Goal: Information Seeking & Learning: Learn about a topic

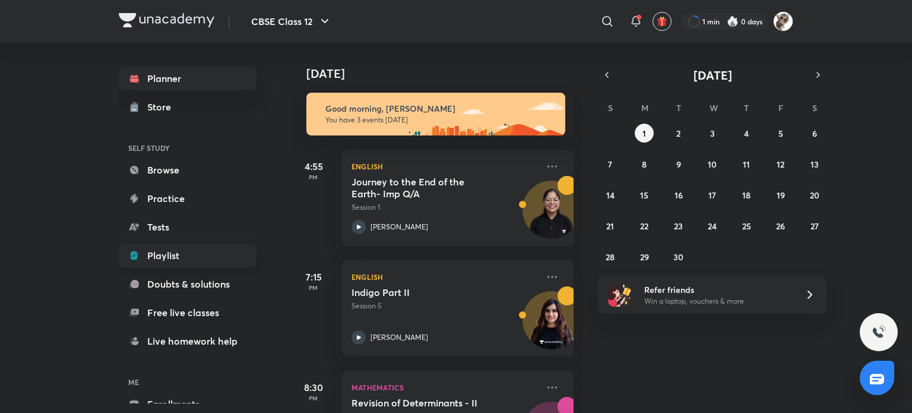
click at [197, 257] on link "Playlist" at bounding box center [188, 256] width 138 height 24
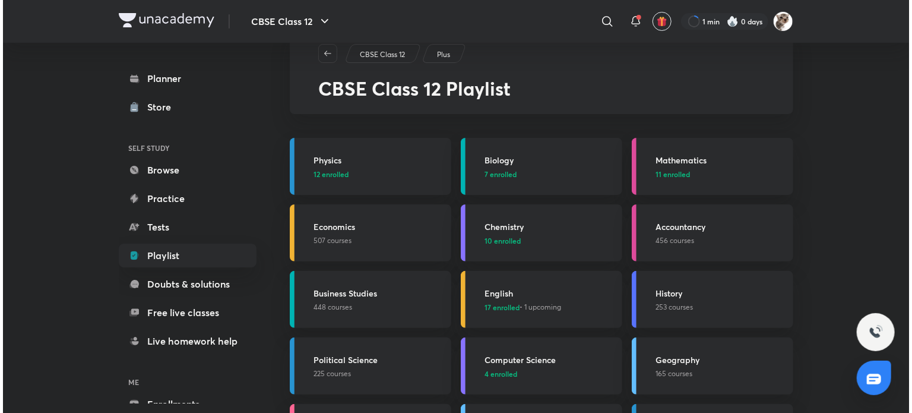
scroll to position [38, 0]
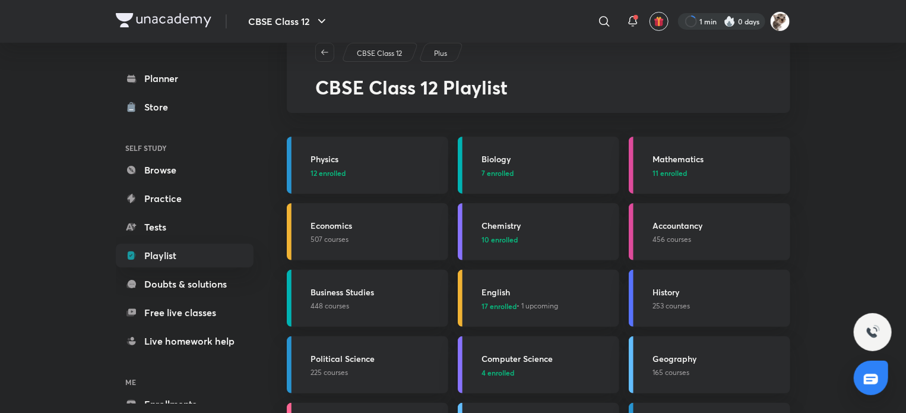
click at [759, 24] on div at bounding box center [721, 21] width 87 height 17
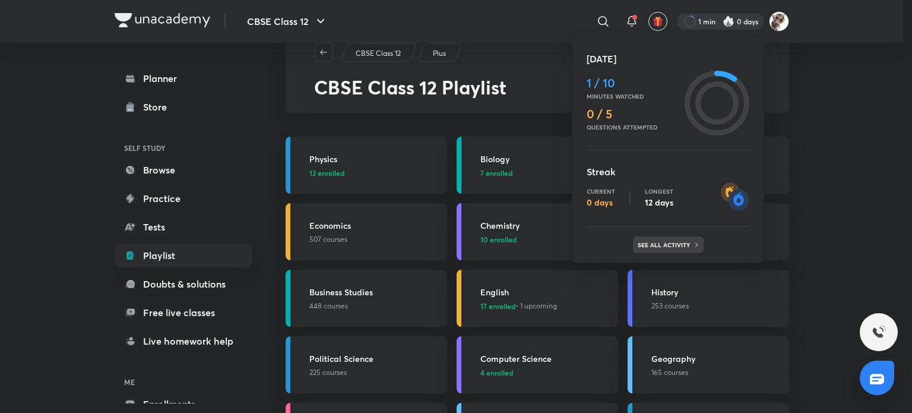
click at [678, 248] on div "See all activity" at bounding box center [668, 244] width 71 height 17
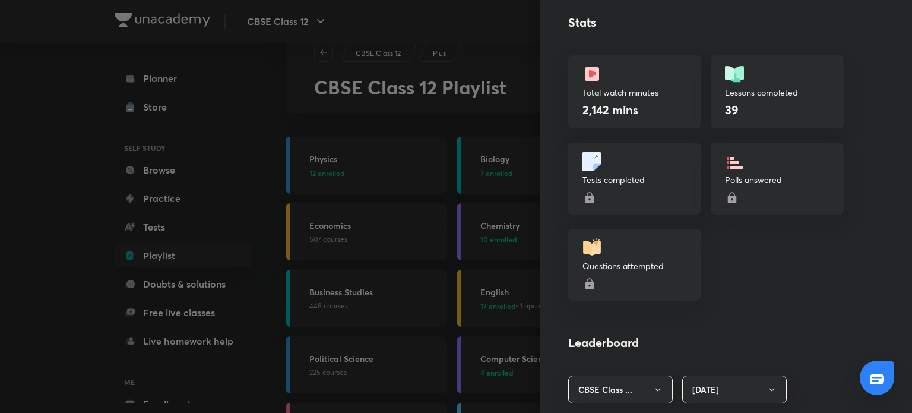
scroll to position [353, 0]
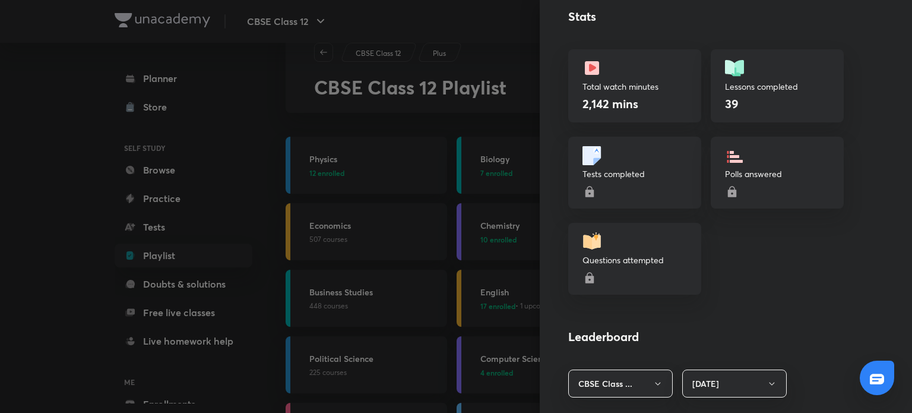
click at [747, 169] on p "Polls answered" at bounding box center [777, 174] width 105 height 12
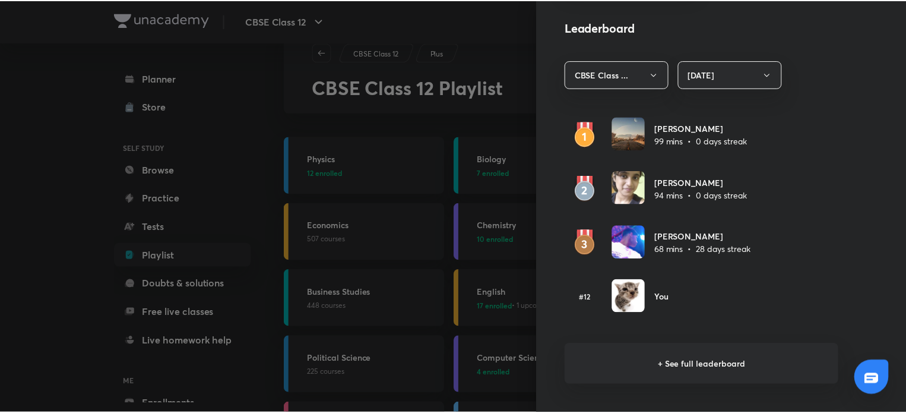
scroll to position [662, 0]
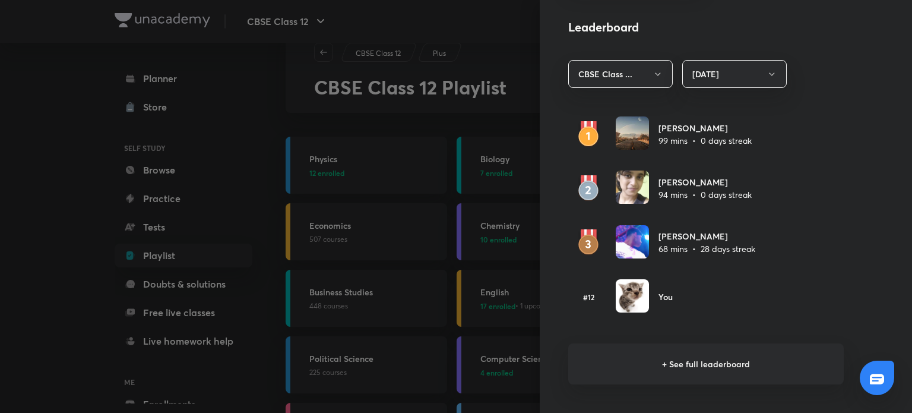
click at [492, 139] on div at bounding box center [456, 206] width 912 height 413
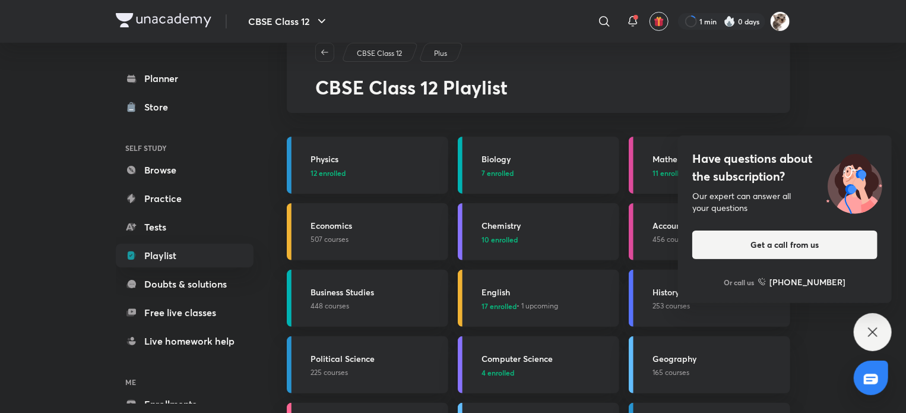
click at [668, 165] on div "Mathematics 11 enrolled" at bounding box center [718, 166] width 131 height 26
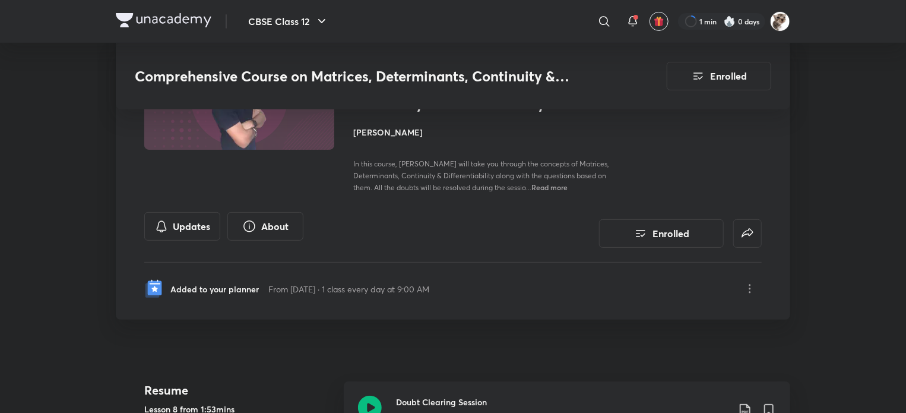
scroll to position [324, 0]
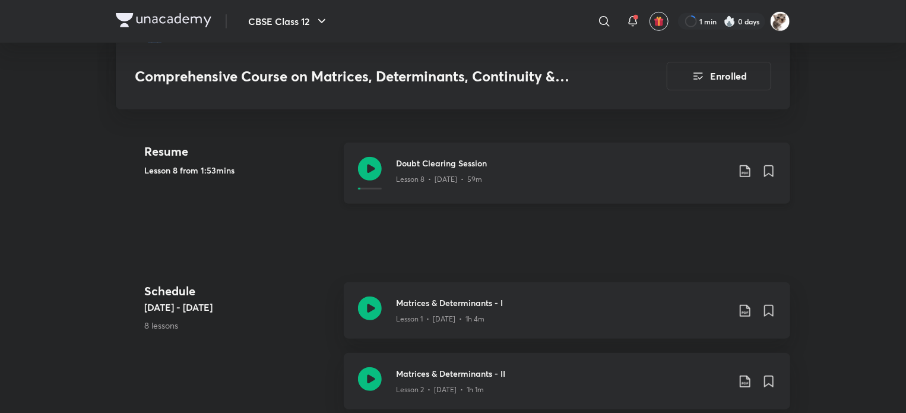
click at [374, 174] on icon at bounding box center [370, 169] width 24 height 24
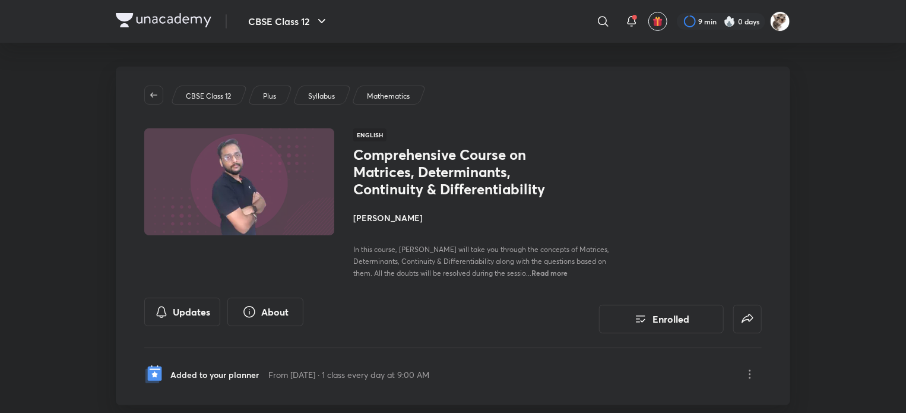
click at [834, 1] on div at bounding box center [453, 0] width 906 height 1
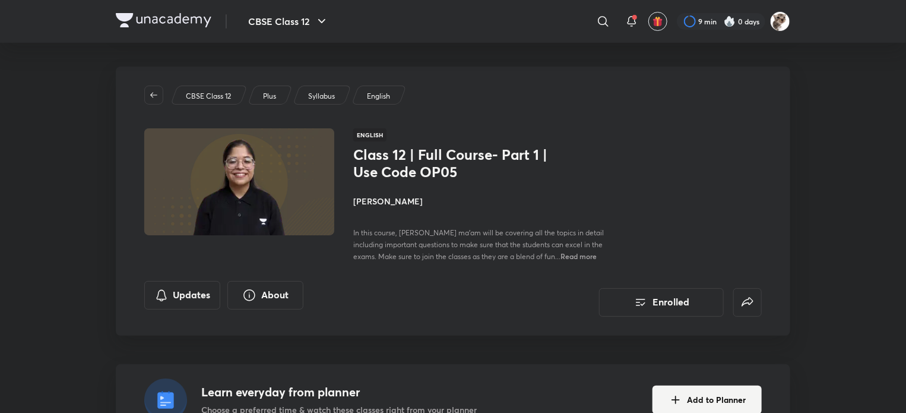
click at [188, 20] on img at bounding box center [164, 20] width 96 height 14
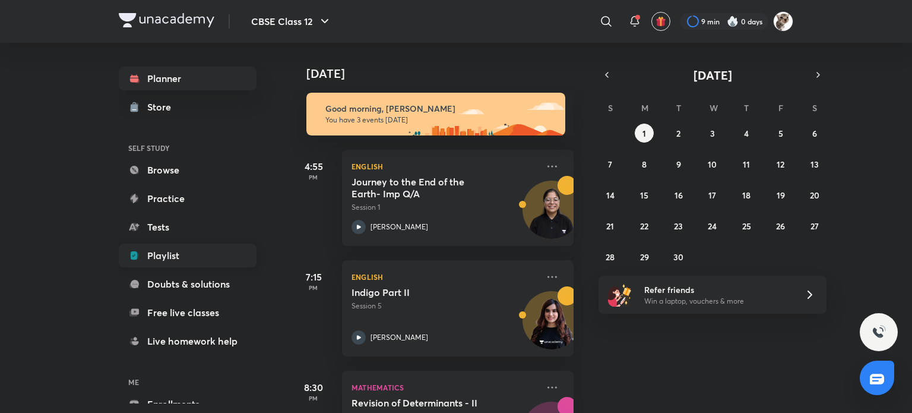
click at [197, 251] on link "Playlist" at bounding box center [188, 256] width 138 height 24
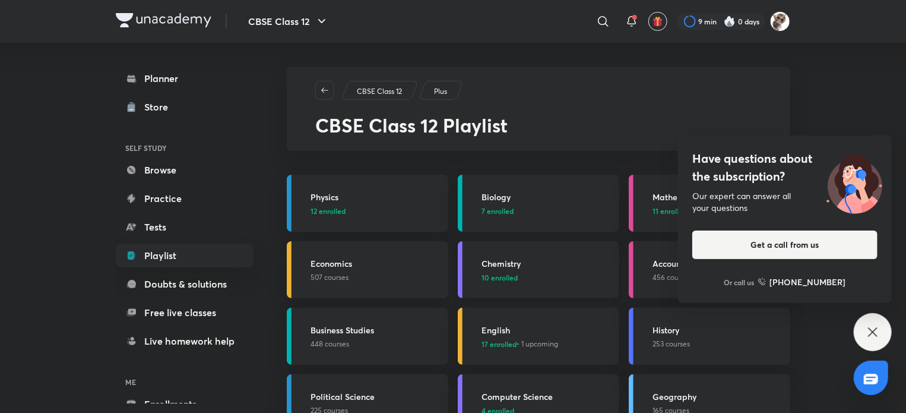
click at [517, 272] on span "10 enrolled" at bounding box center [500, 277] width 36 height 11
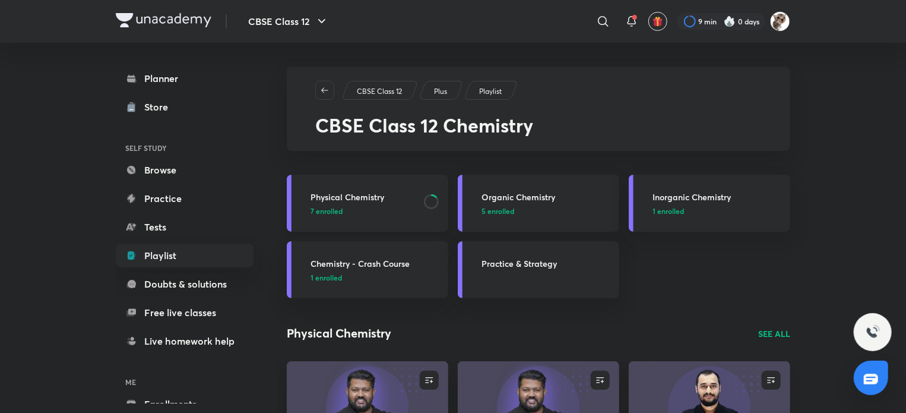
click at [416, 201] on h3 "Physical Chemistry" at bounding box center [364, 197] width 106 height 12
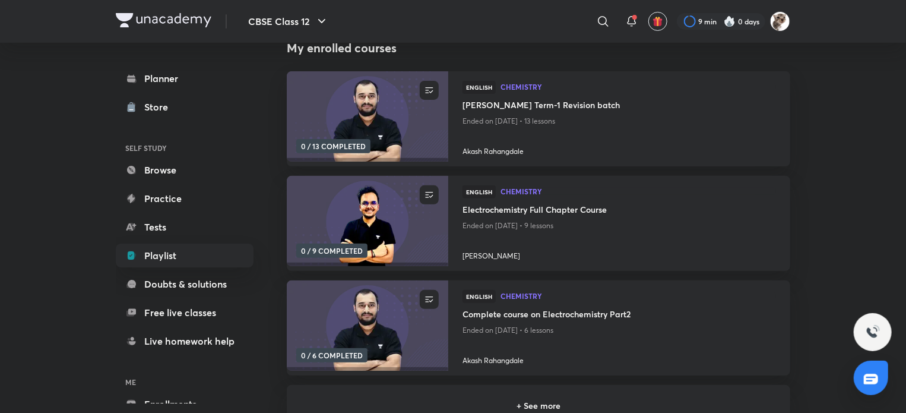
scroll to position [264, 0]
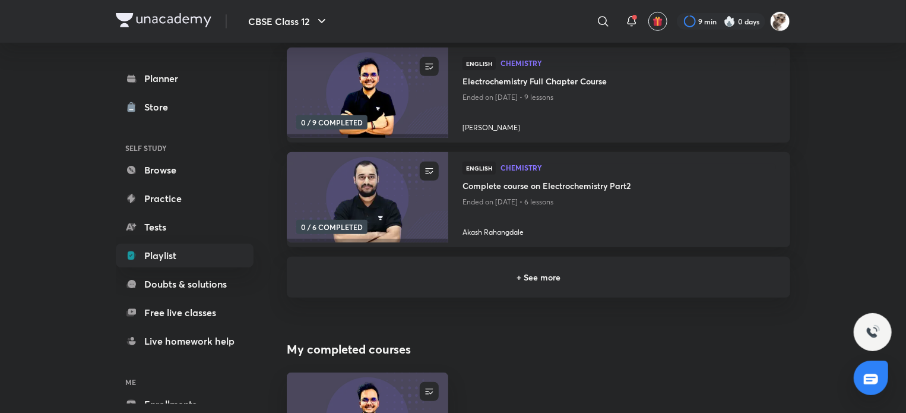
click at [422, 266] on div "+ See more" at bounding box center [539, 277] width 504 height 41
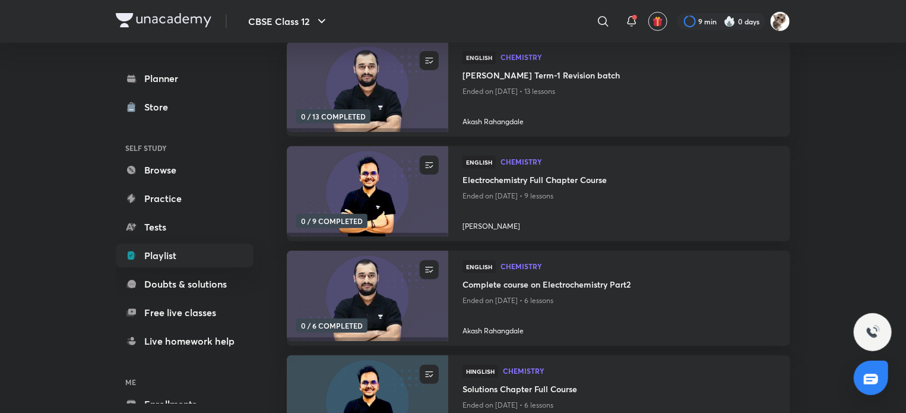
scroll to position [166, 0]
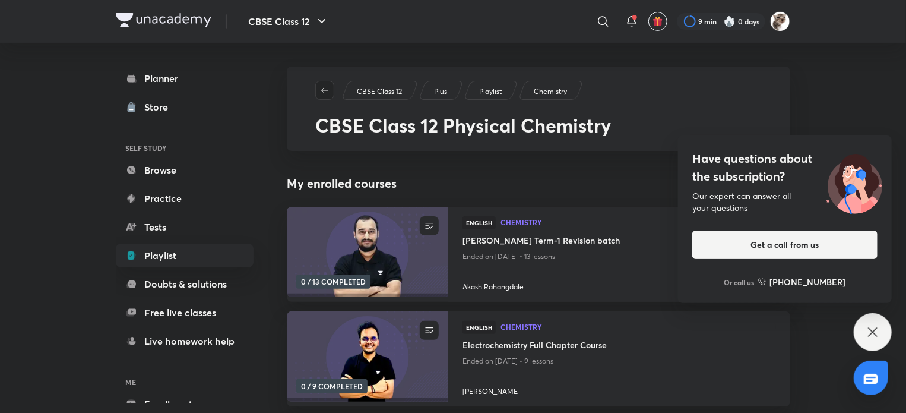
click at [327, 95] on button "button" at bounding box center [324, 90] width 19 height 19
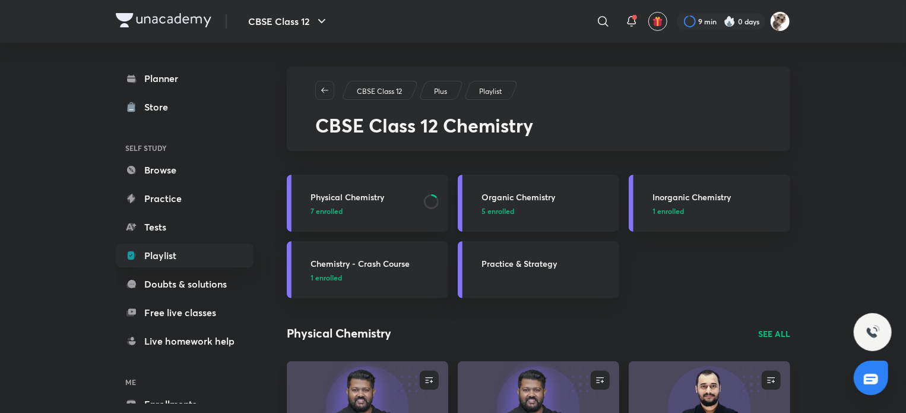
click at [513, 194] on h3 "Organic Chemistry" at bounding box center [547, 197] width 131 height 12
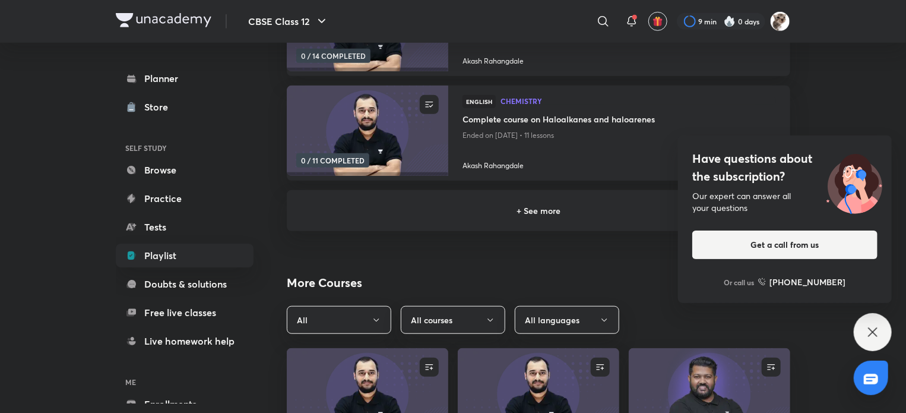
scroll to position [336, 0]
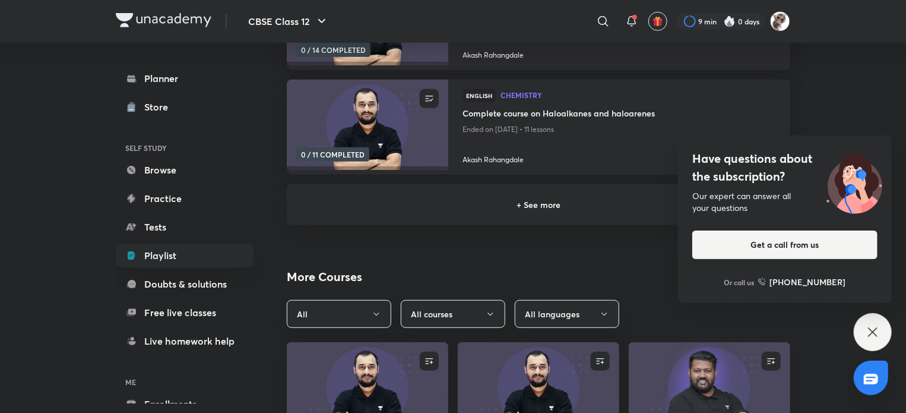
click at [526, 189] on div "+ See more" at bounding box center [539, 204] width 504 height 41
click at [513, 210] on h6 "+ See more" at bounding box center [538, 204] width 475 height 12
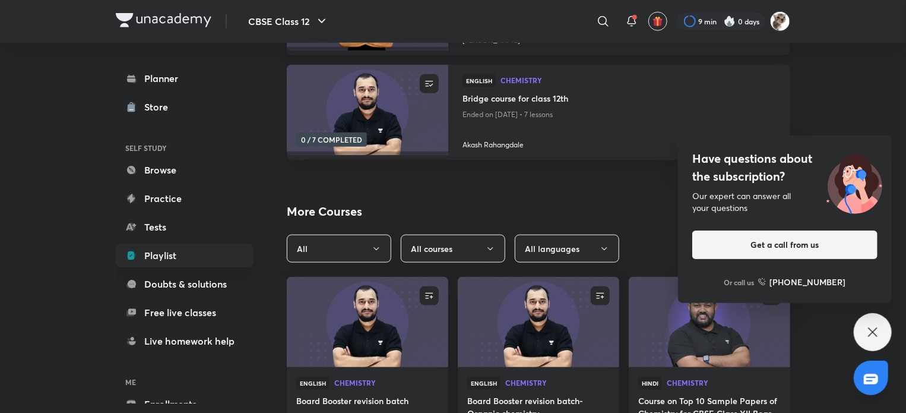
scroll to position [561, 0]
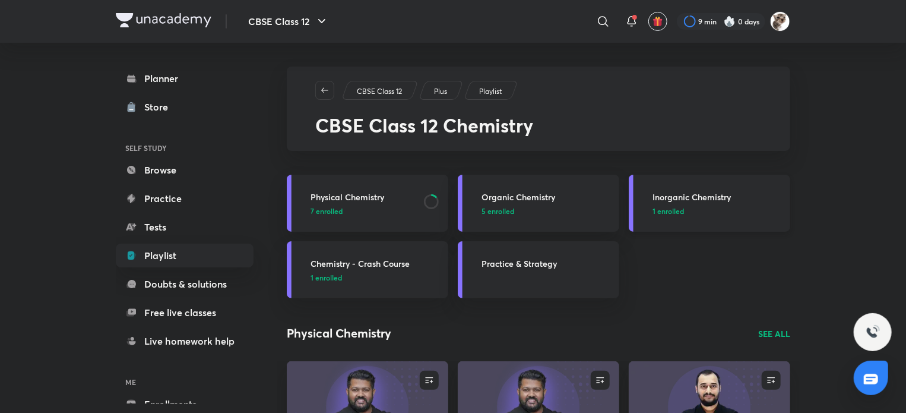
click at [665, 197] on h3 "Inorganic Chemistry" at bounding box center [718, 197] width 131 height 12
click at [323, 94] on icon "button" at bounding box center [325, 91] width 10 height 10
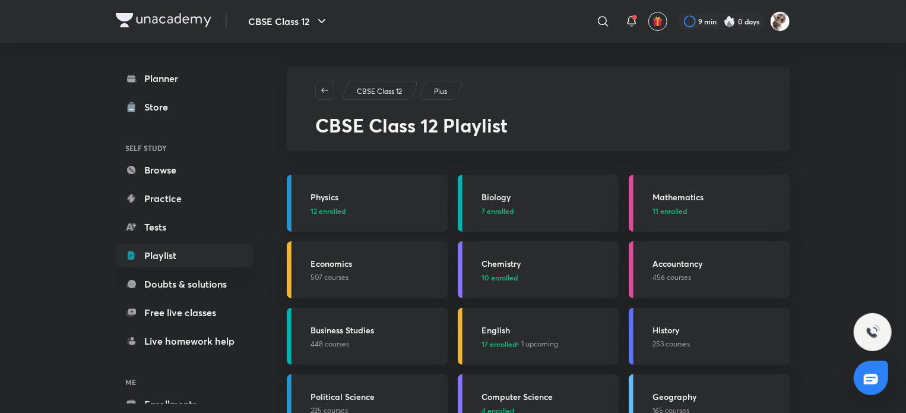
click at [380, 207] on p "12 enrolled" at bounding box center [376, 211] width 131 height 11
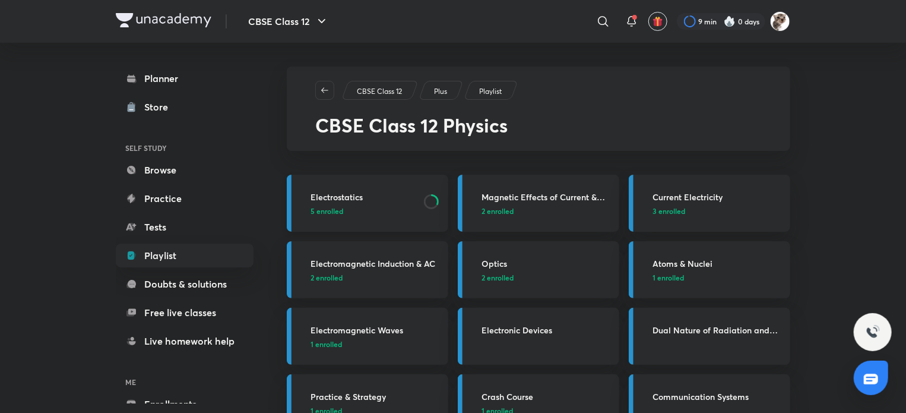
click at [378, 216] on link "Electrostatics 5 enrolled" at bounding box center [368, 203] width 162 height 57
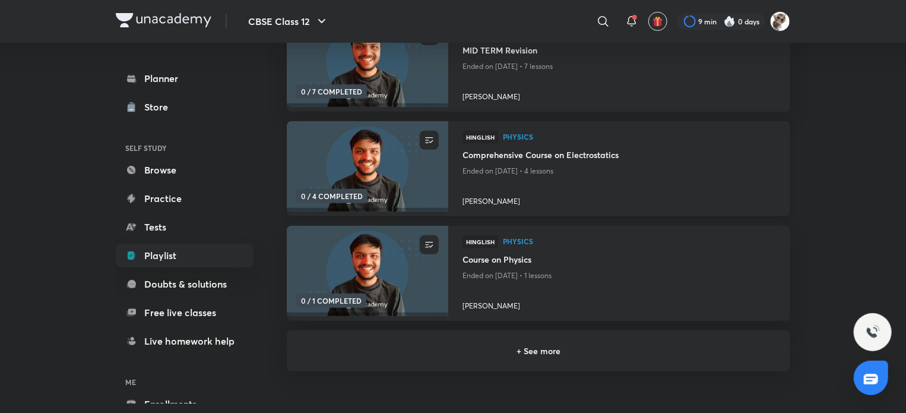
scroll to position [280, 0]
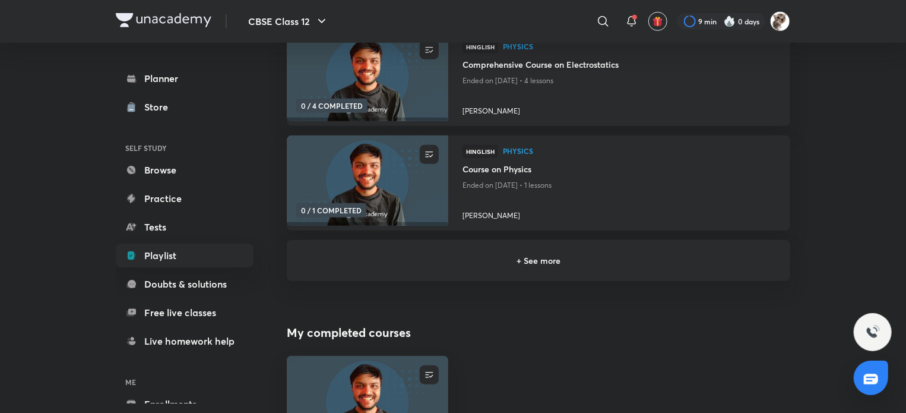
click at [558, 249] on div "+ See more" at bounding box center [539, 260] width 504 height 41
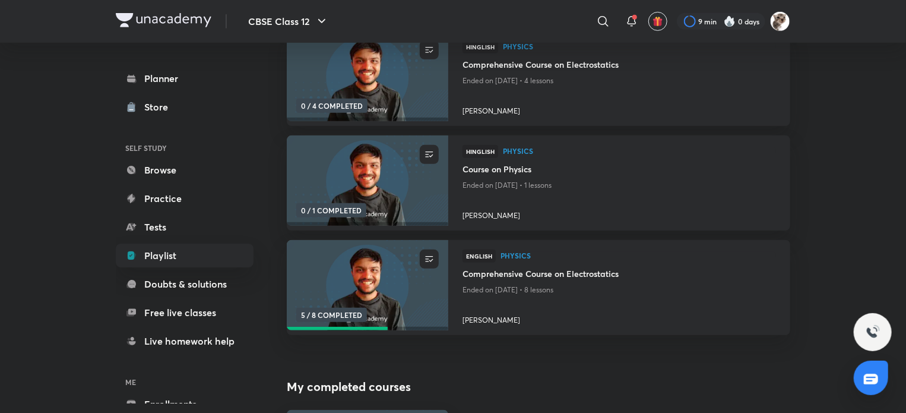
scroll to position [412, 0]
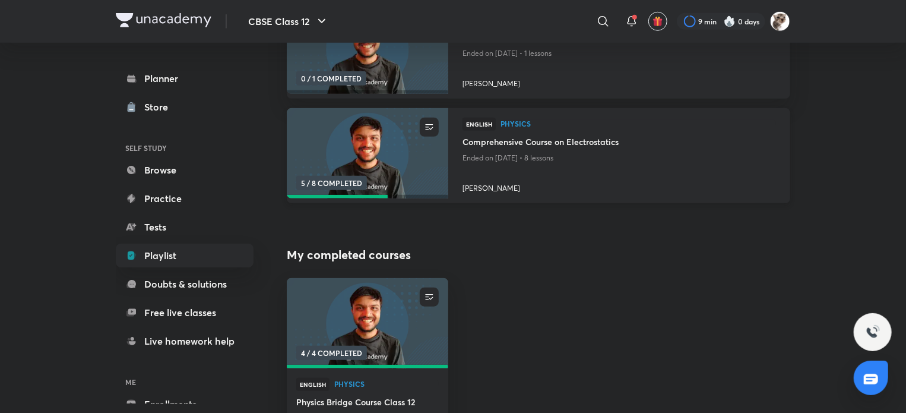
click at [625, 130] on div "English Physics" at bounding box center [620, 127] width 314 height 18
click at [605, 143] on h4 "Comprehensive Course on Electrostatics" at bounding box center [620, 142] width 314 height 15
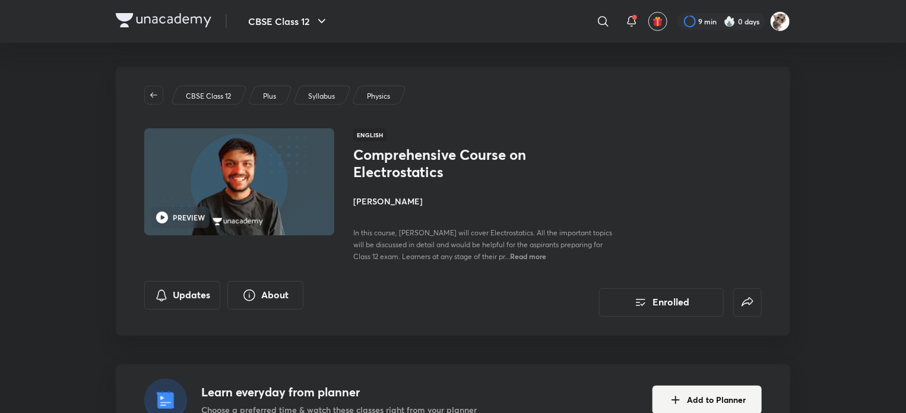
click at [741, 162] on div "Comprehensive Course on Electrostatics Madhu Kashyap In this course, Madhu Kash…" at bounding box center [557, 204] width 409 height 116
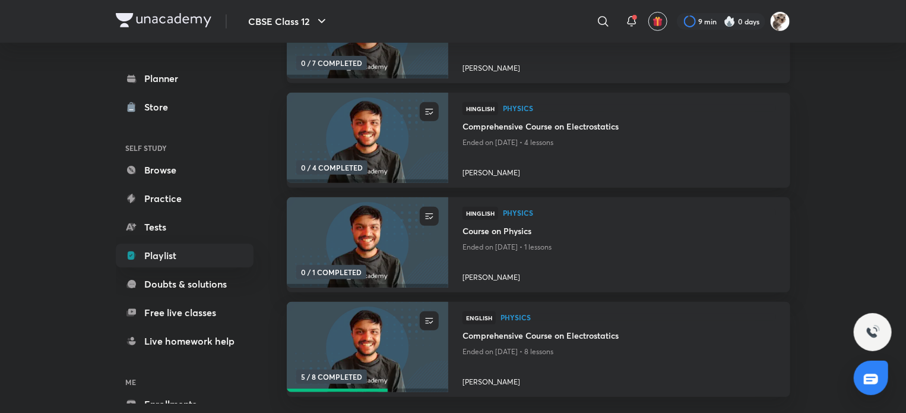
scroll to position [219, 0]
click at [525, 124] on h4 "Comprehensive Course on Electrostatics" at bounding box center [620, 127] width 314 height 15
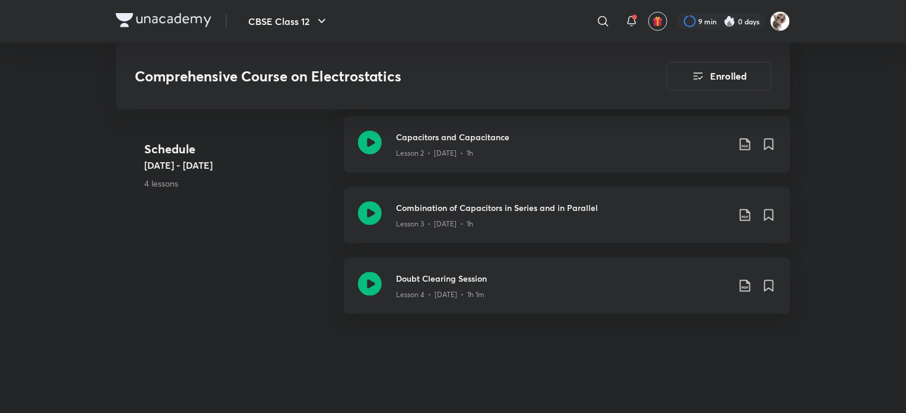
scroll to position [621, 0]
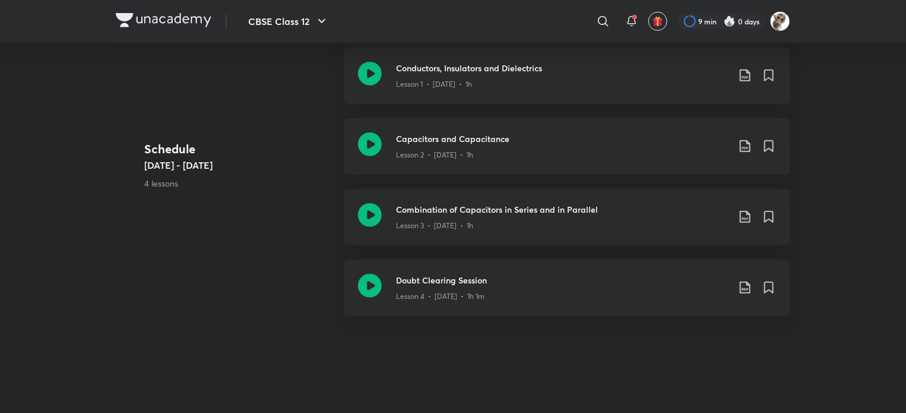
scroll to position [219, 0]
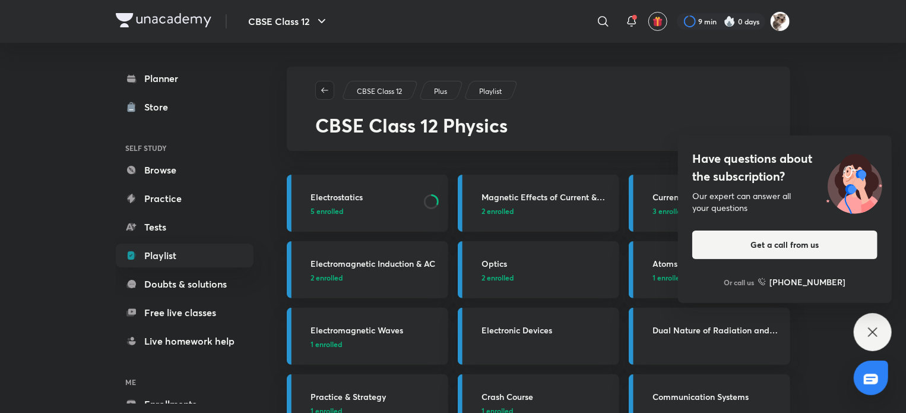
click at [323, 94] on icon "button" at bounding box center [325, 91] width 10 height 10
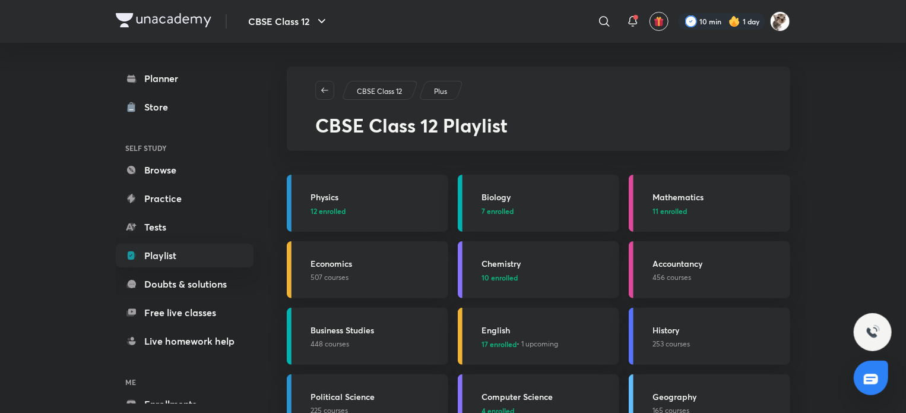
click at [507, 257] on h3 "Chemistry" at bounding box center [547, 263] width 131 height 12
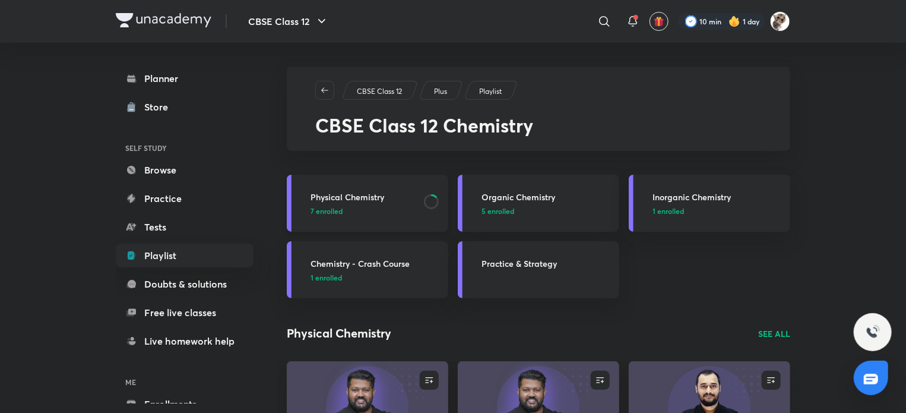
click at [401, 197] on h3 "Physical Chemistry" at bounding box center [364, 197] width 106 height 12
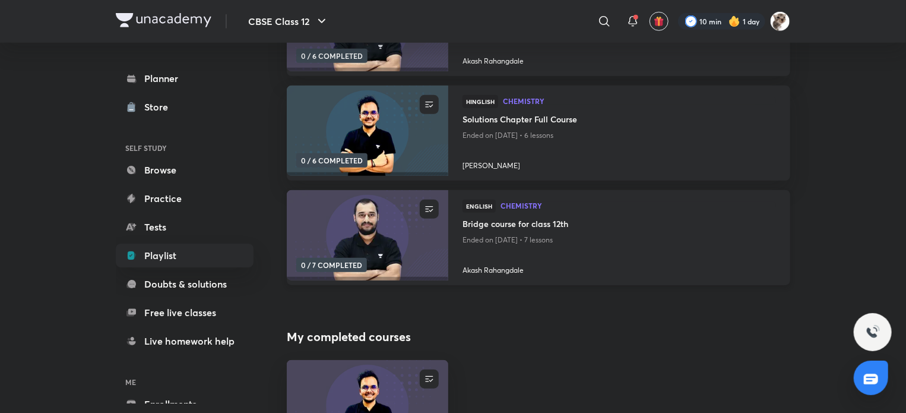
scroll to position [436, 0]
click at [566, 227] on h4 "Bridge course for class 12th" at bounding box center [620, 223] width 314 height 15
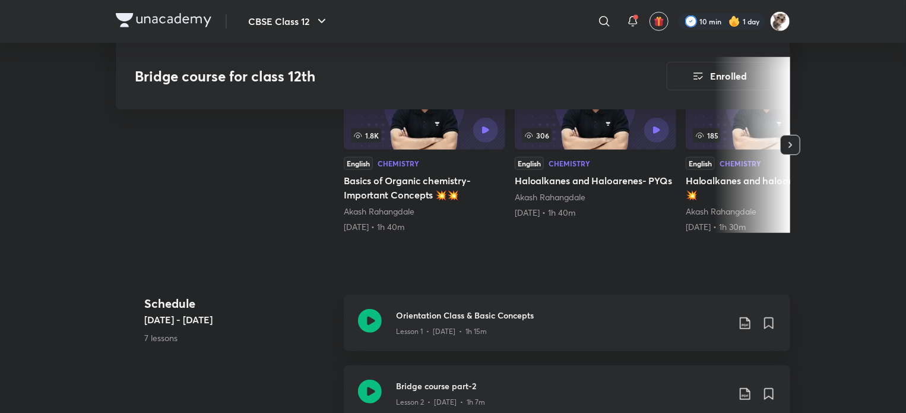
scroll to position [380, 0]
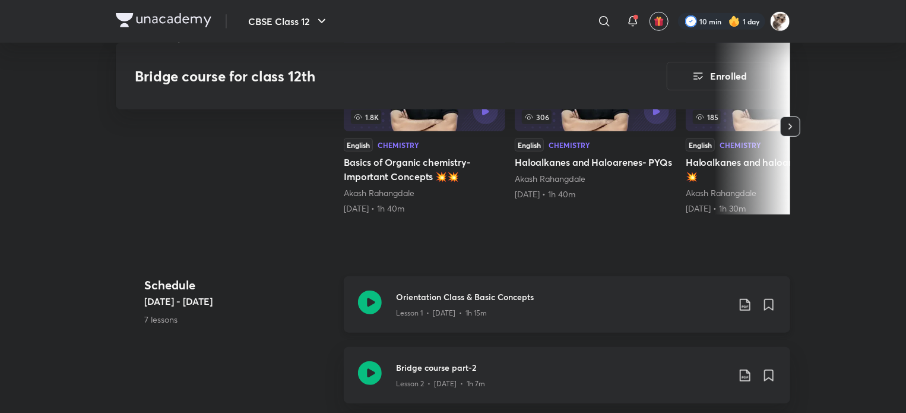
click at [372, 314] on icon at bounding box center [370, 302] width 24 height 24
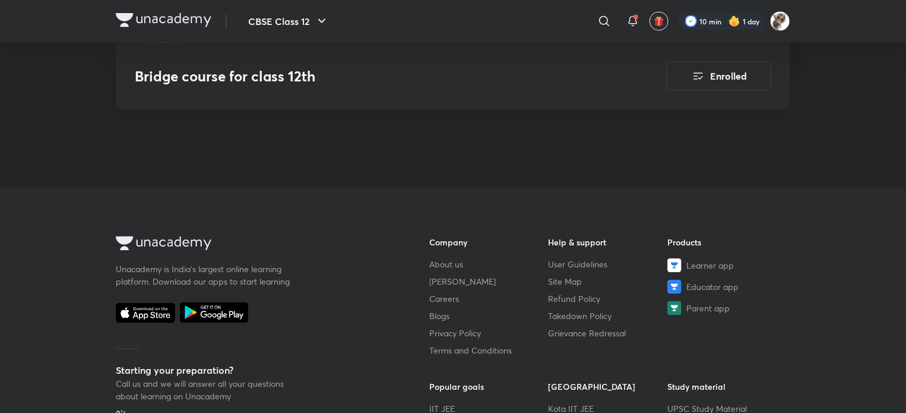
scroll to position [1112, 0]
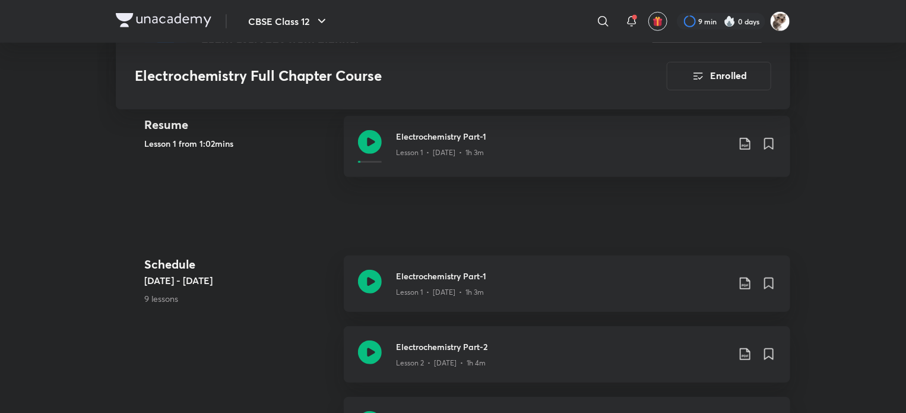
scroll to position [359, 0]
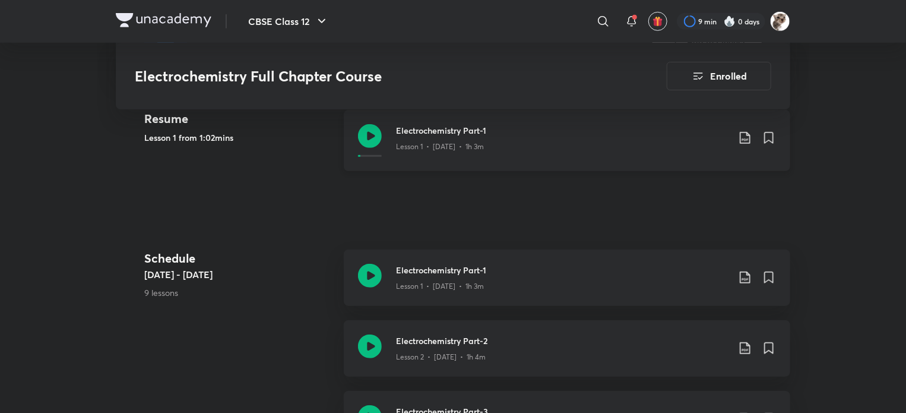
click at [366, 143] on icon at bounding box center [370, 136] width 24 height 24
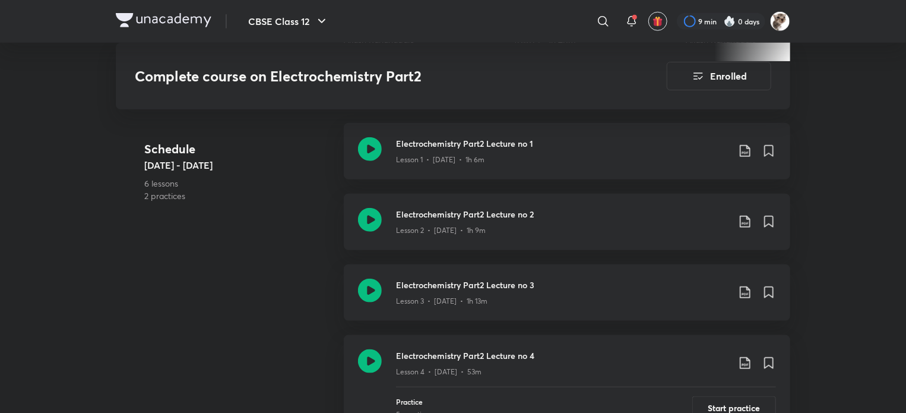
scroll to position [548, 0]
click at [368, 151] on icon at bounding box center [370, 149] width 24 height 24
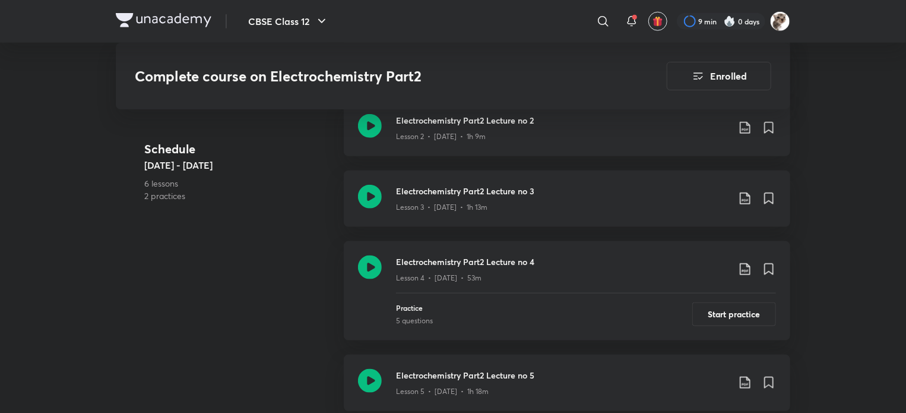
scroll to position [650, 0]
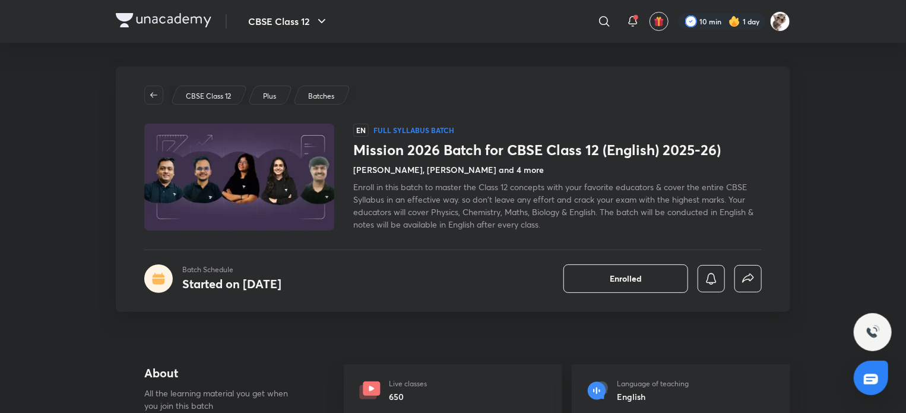
drag, startPoint x: 0, startPoint y: 0, endPoint x: 843, endPoint y: 125, distance: 852.6
